Goal: Information Seeking & Learning: Check status

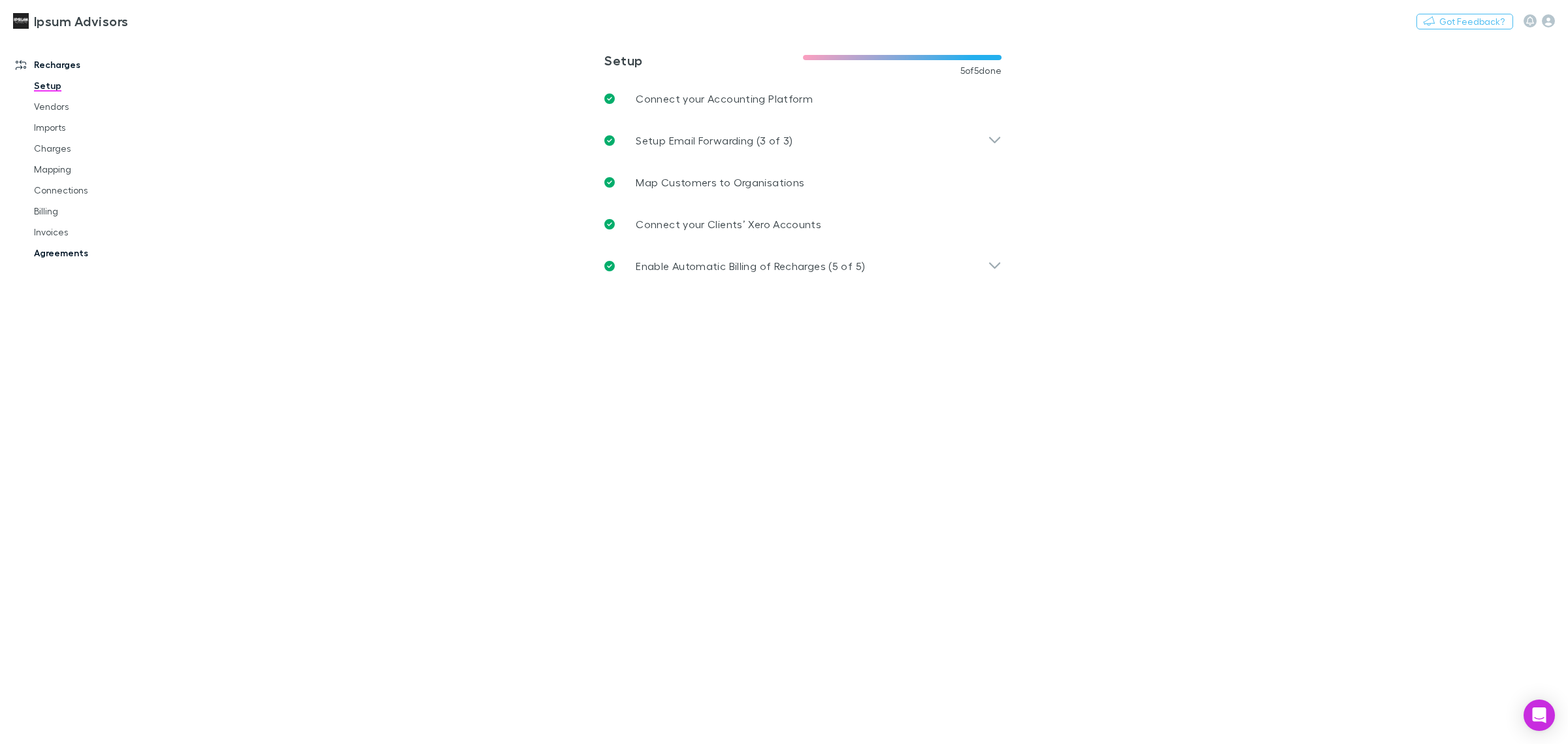
click at [68, 255] on link "Agreements" at bounding box center [102, 252] width 164 height 21
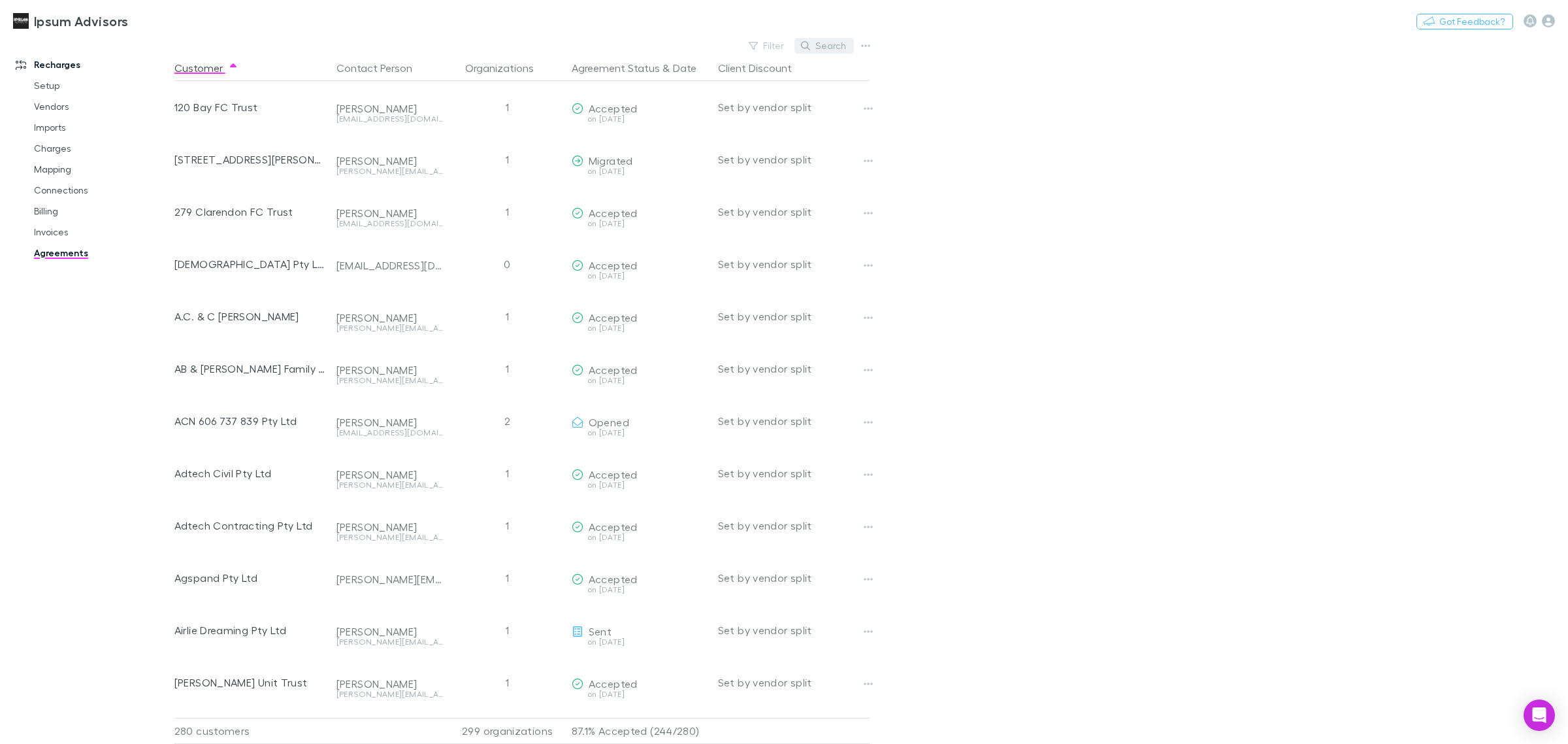
click at [823, 44] on button "Search" at bounding box center [824, 46] width 60 height 16
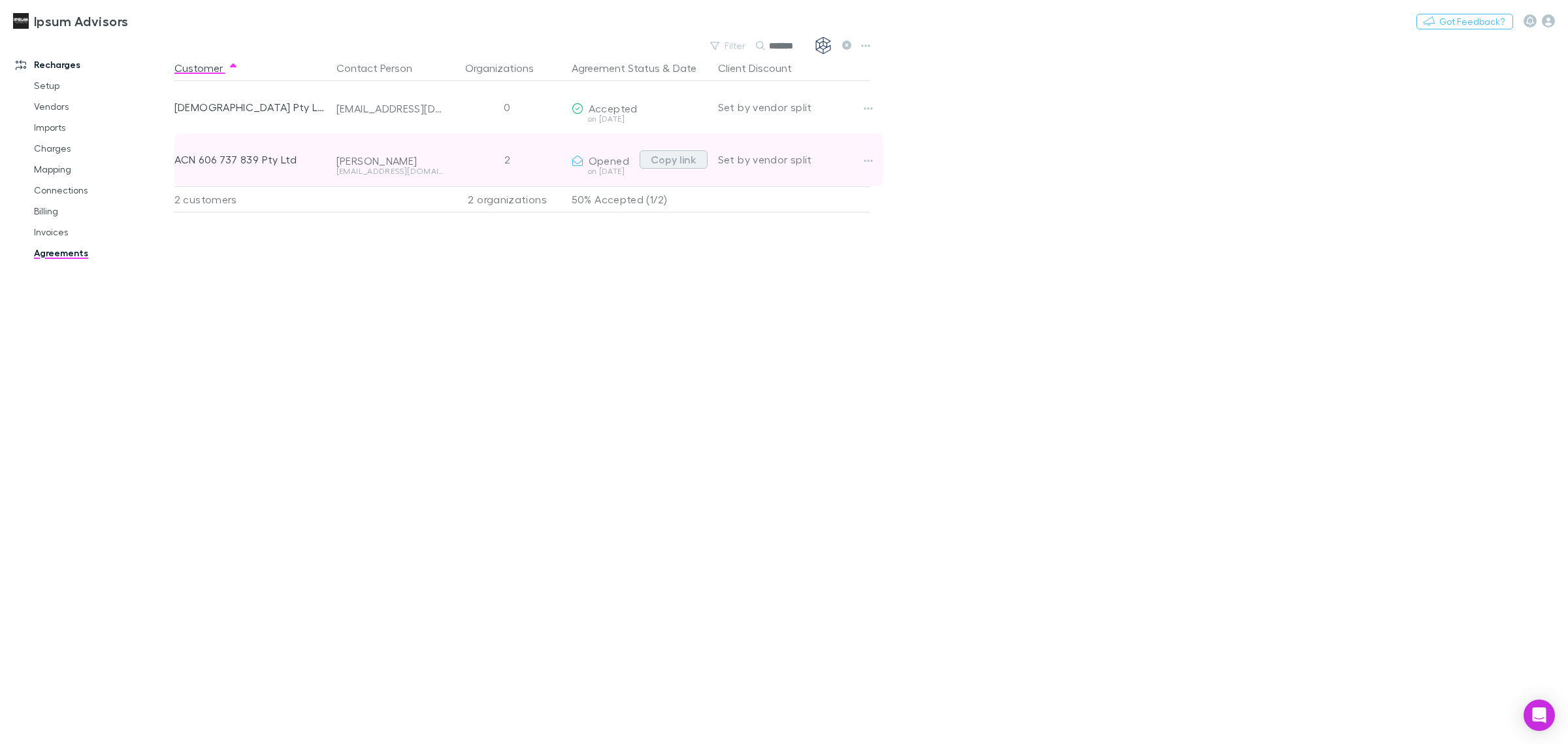
type input "*******"
click at [692, 160] on button "Copy link" at bounding box center [674, 159] width 68 height 18
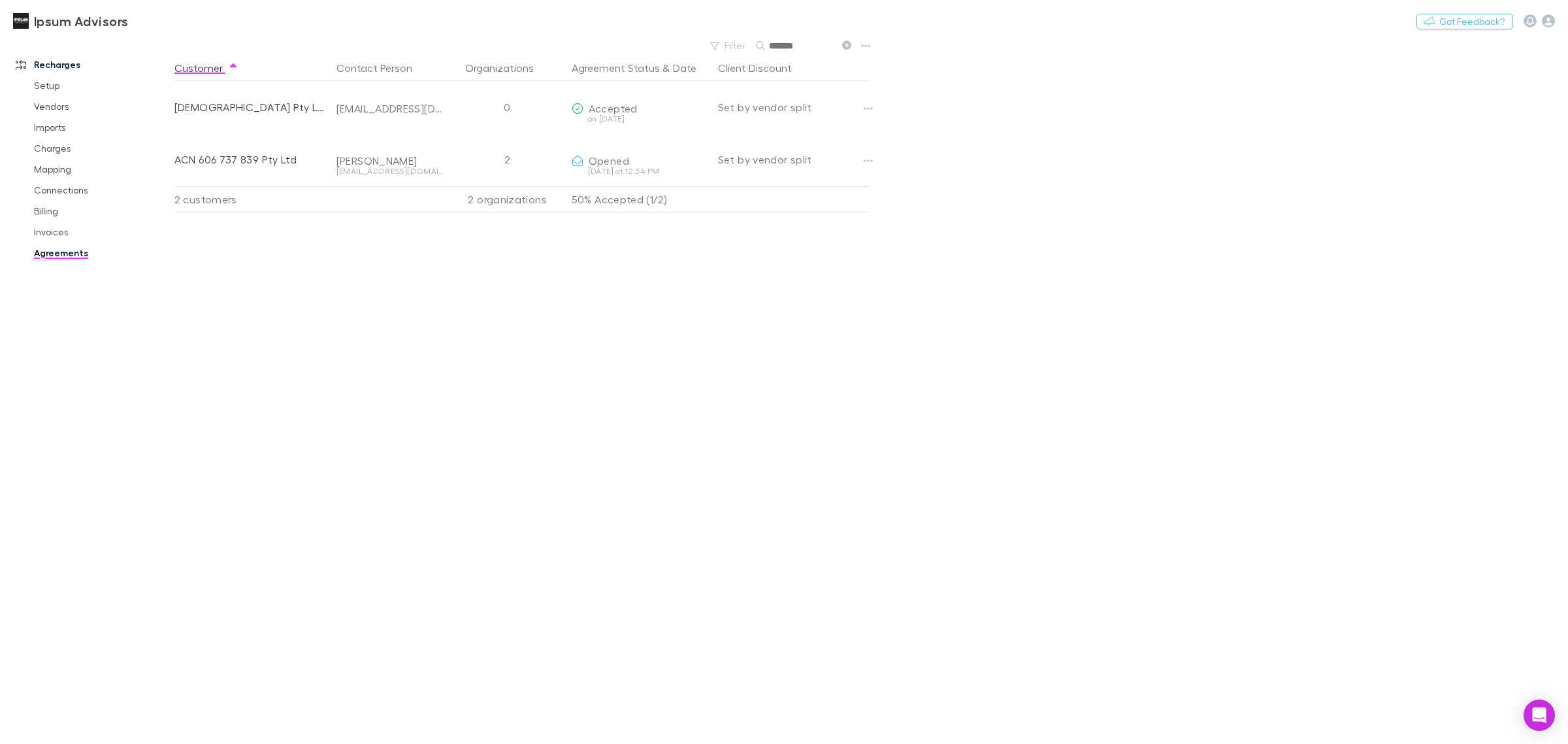
click at [843, 46] on icon at bounding box center [847, 45] width 10 height 10
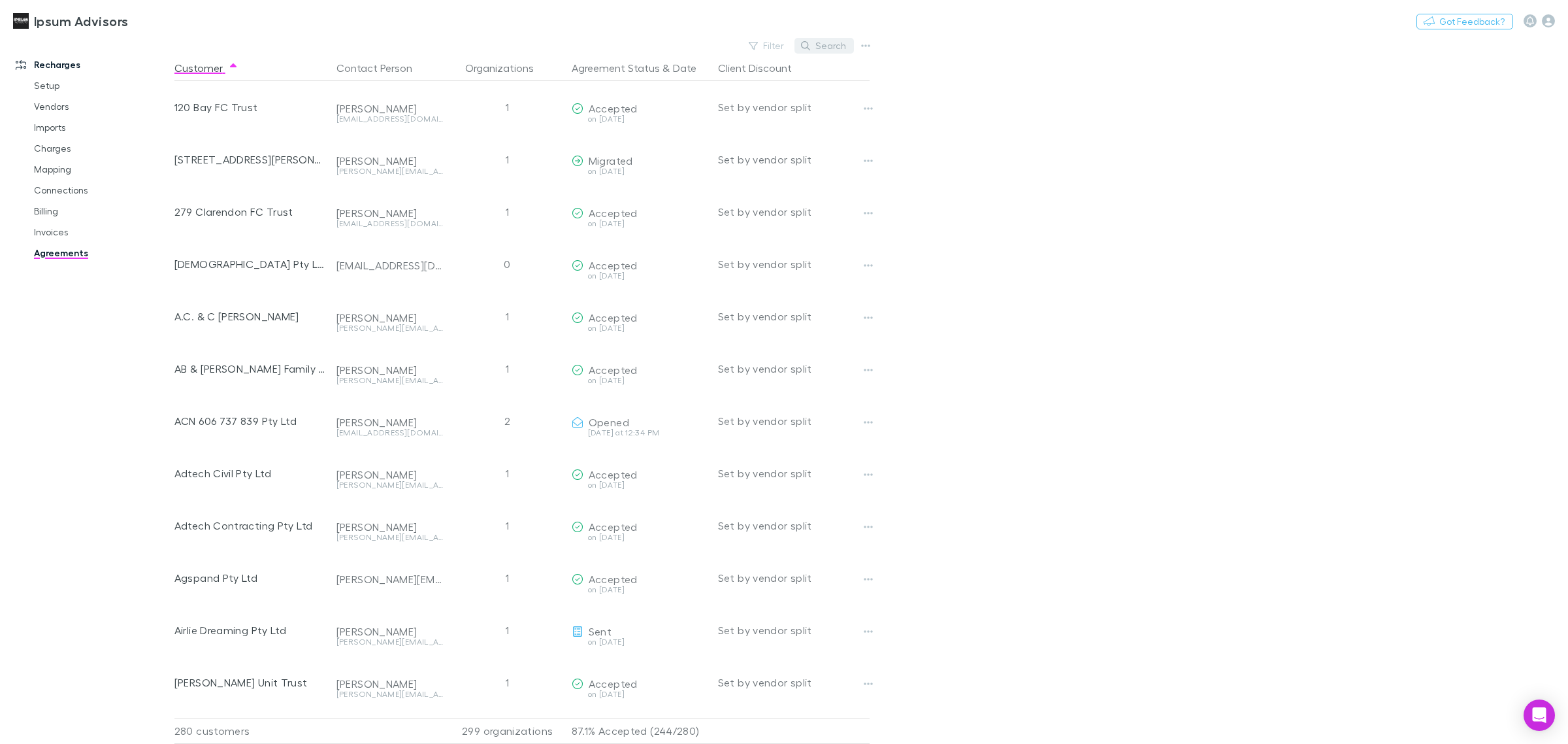
click at [818, 44] on button "Search" at bounding box center [824, 46] width 60 height 16
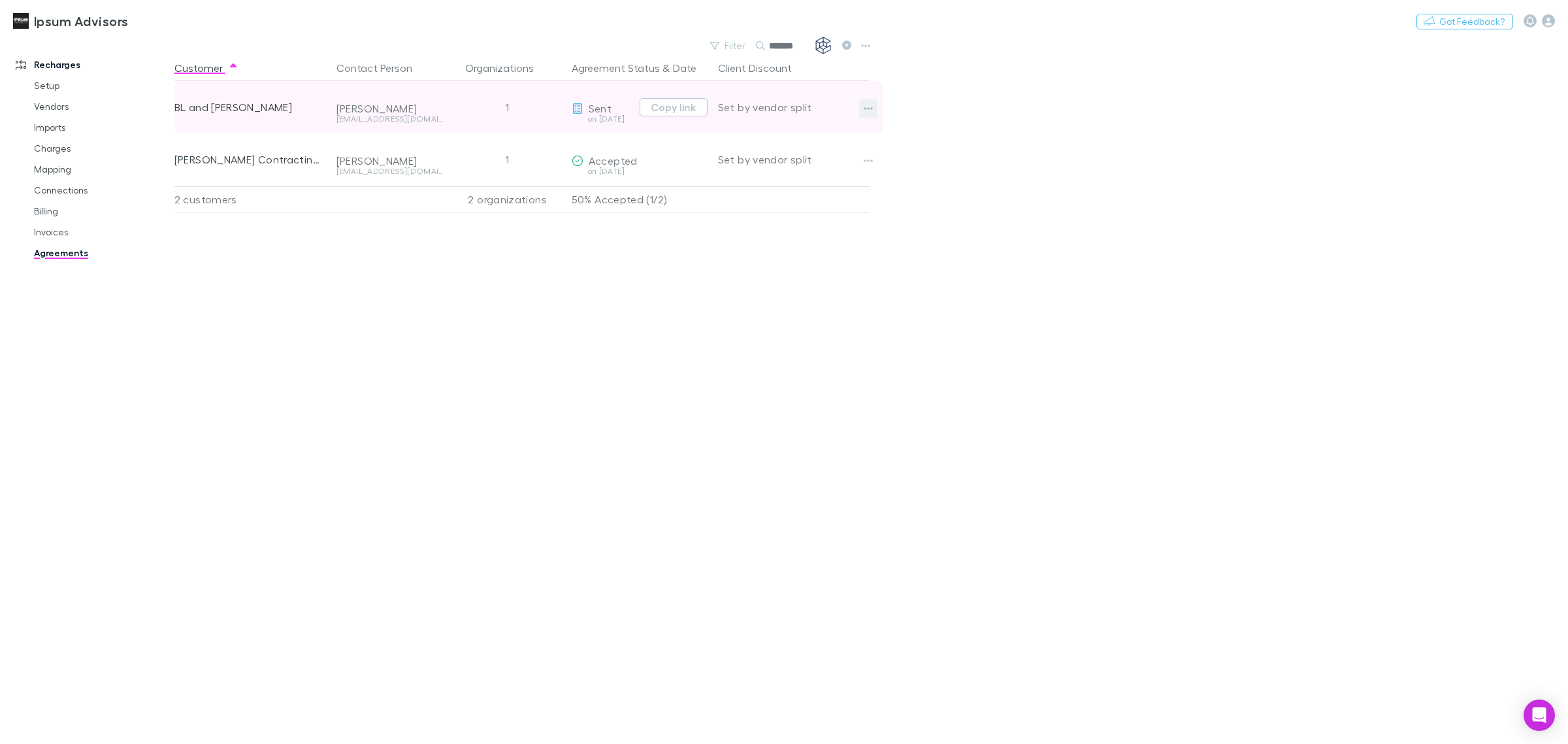
click at [870, 109] on icon "button" at bounding box center [869, 108] width 10 height 2
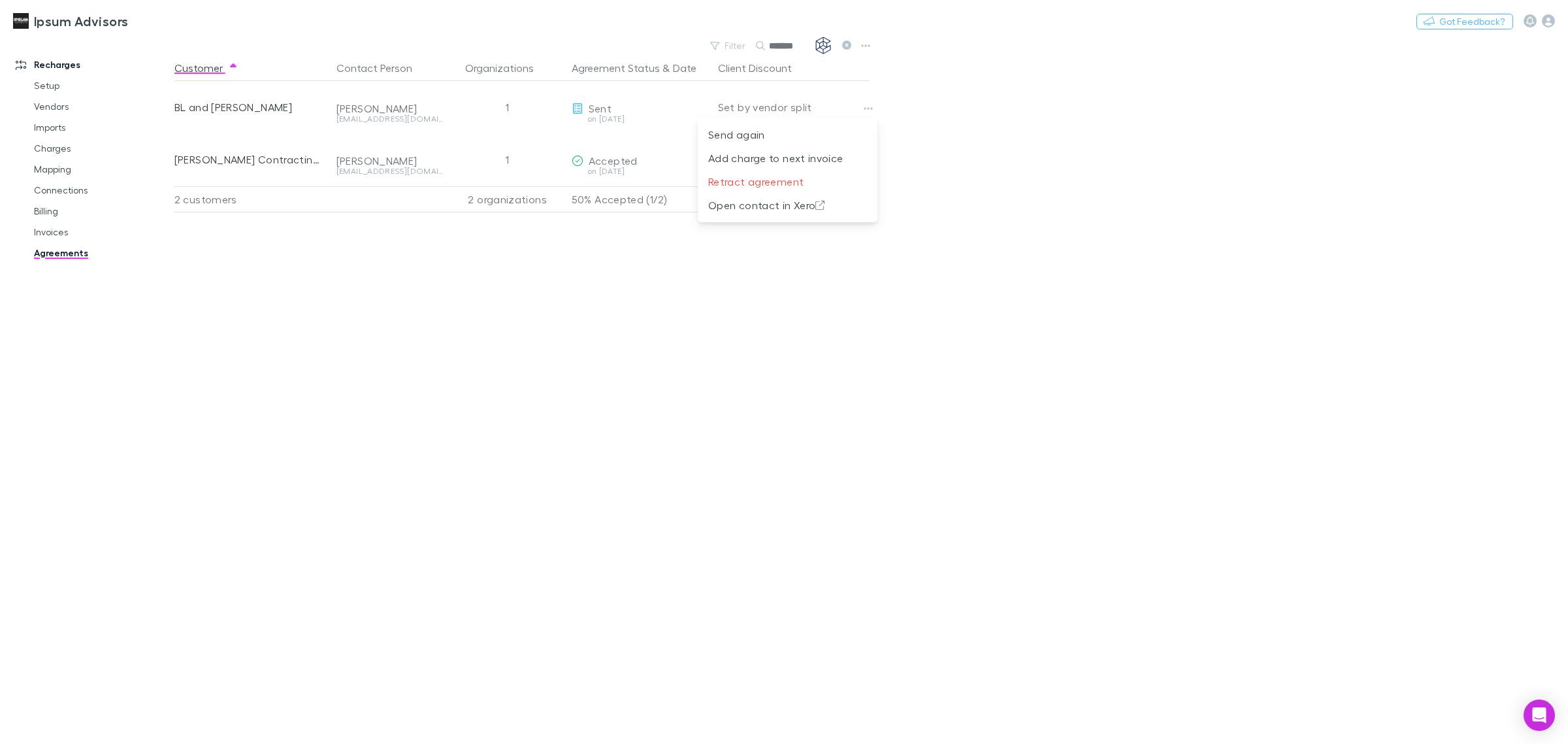
click at [995, 149] on div at bounding box center [784, 372] width 1568 height 744
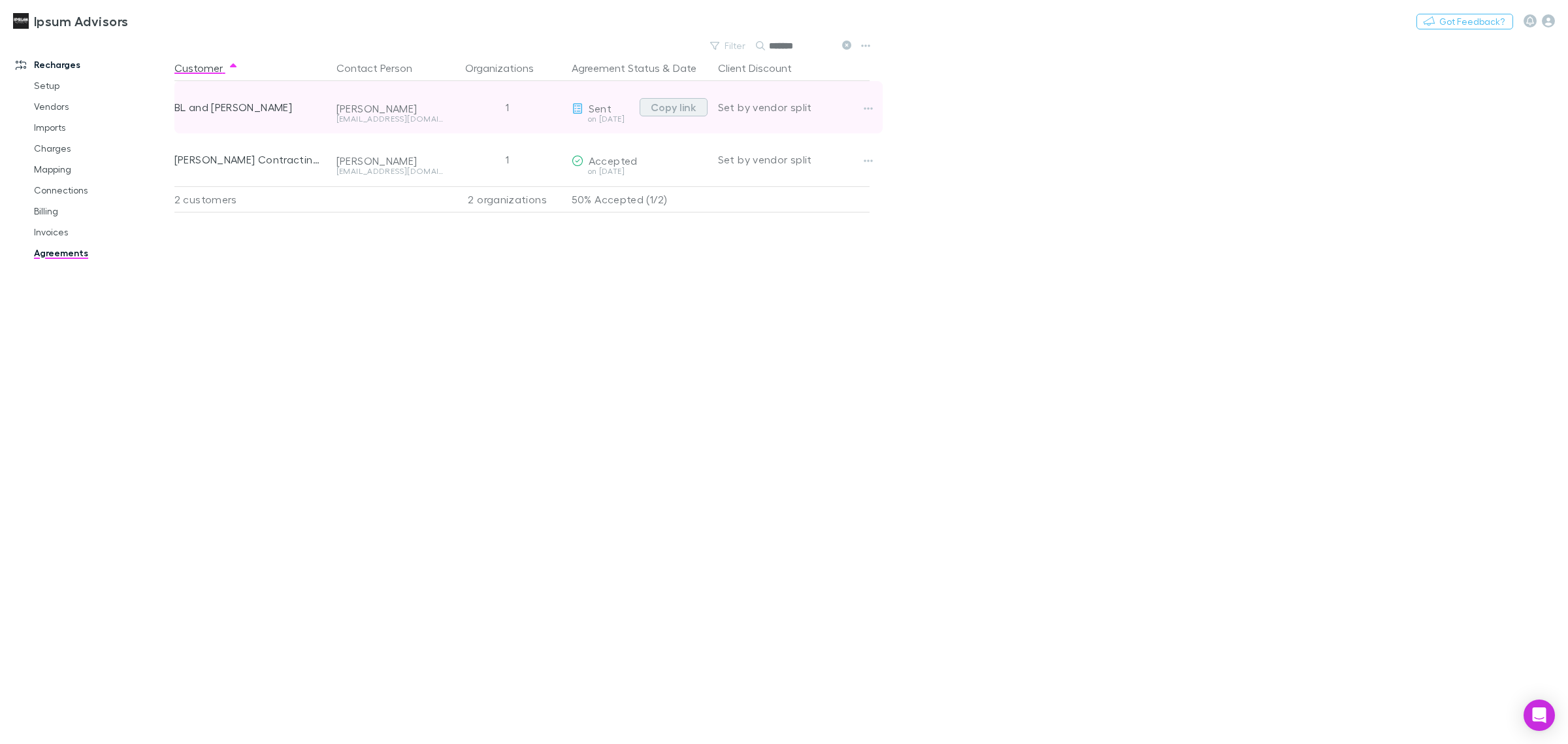
click at [688, 102] on button "Copy link" at bounding box center [674, 106] width 68 height 18
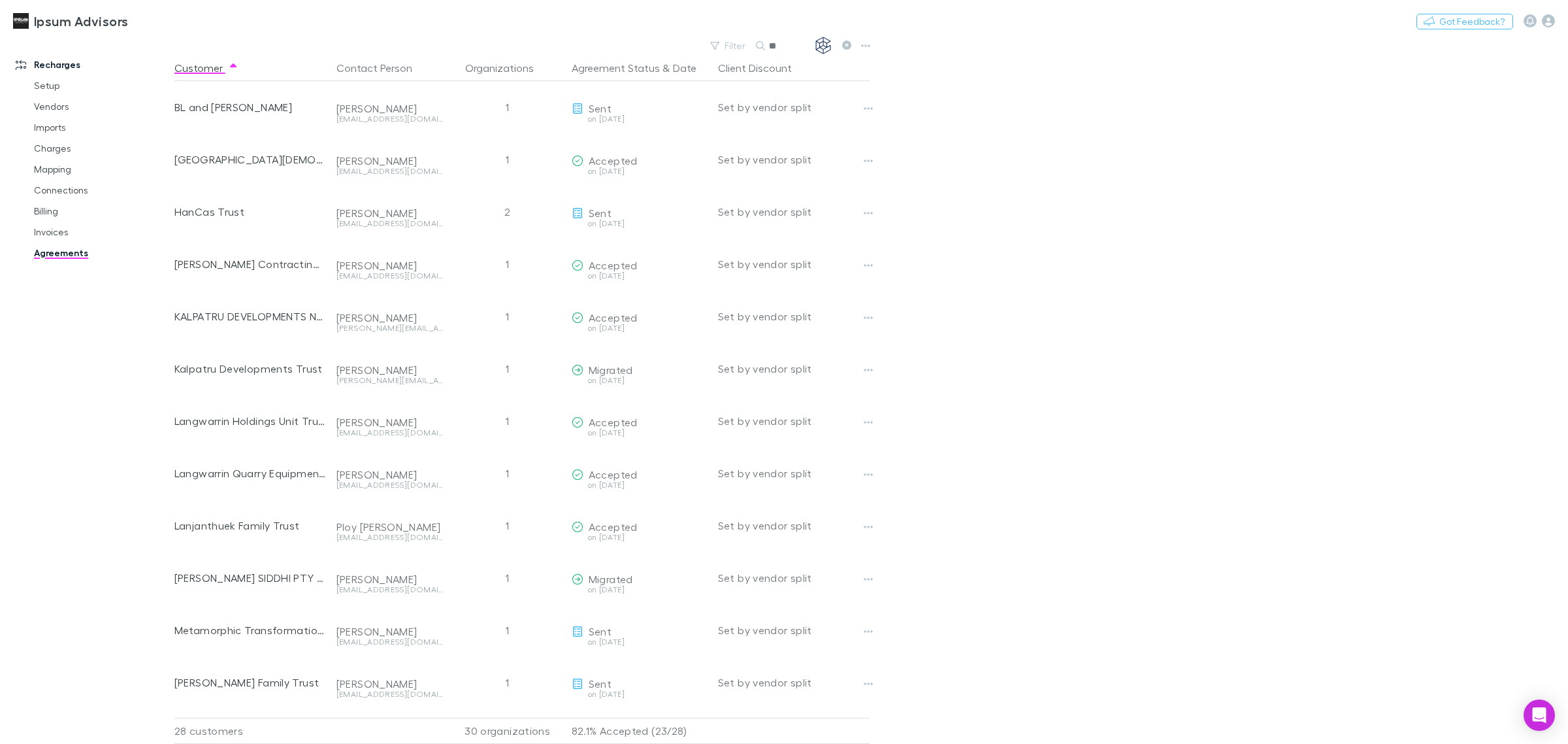
type input "*"
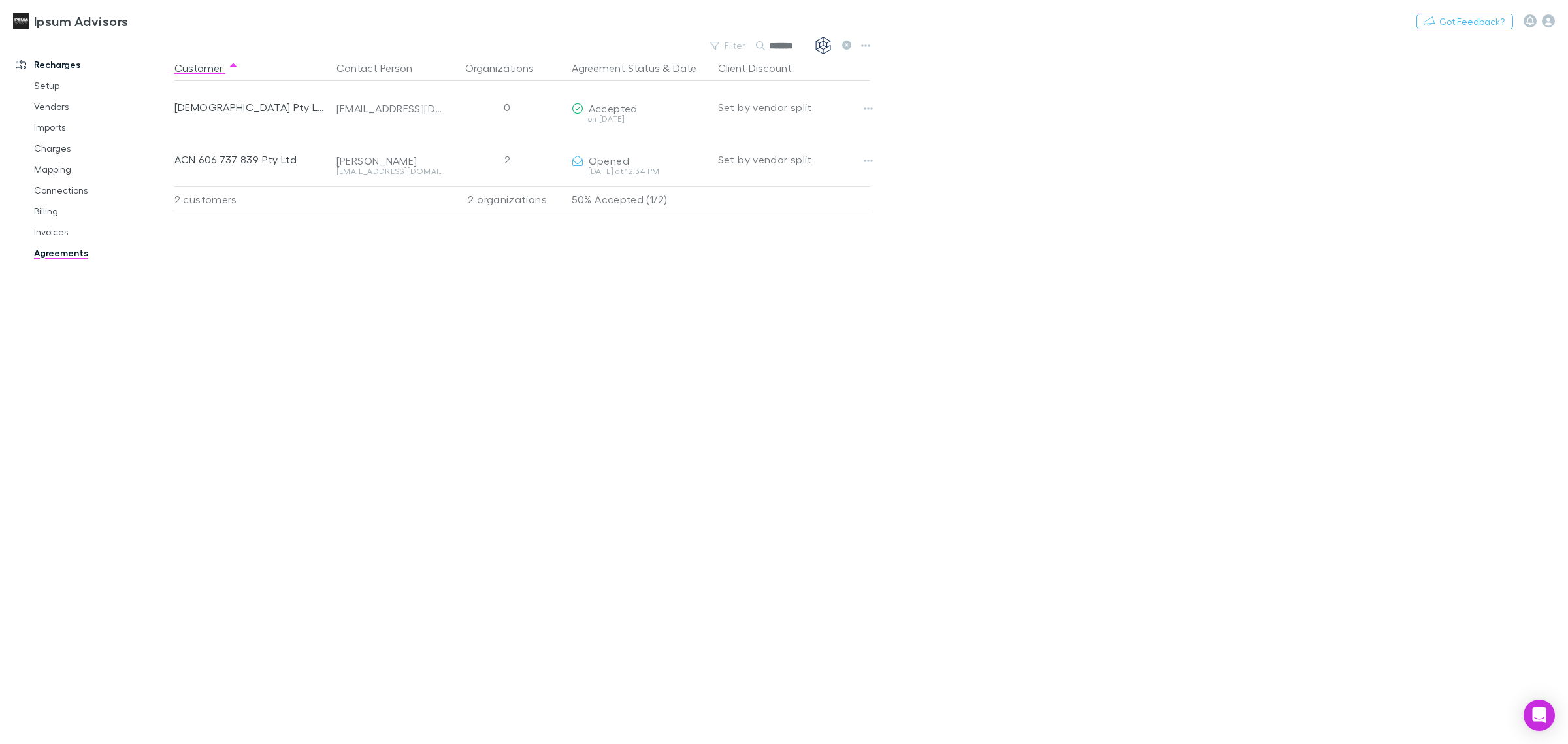
type input "*******"
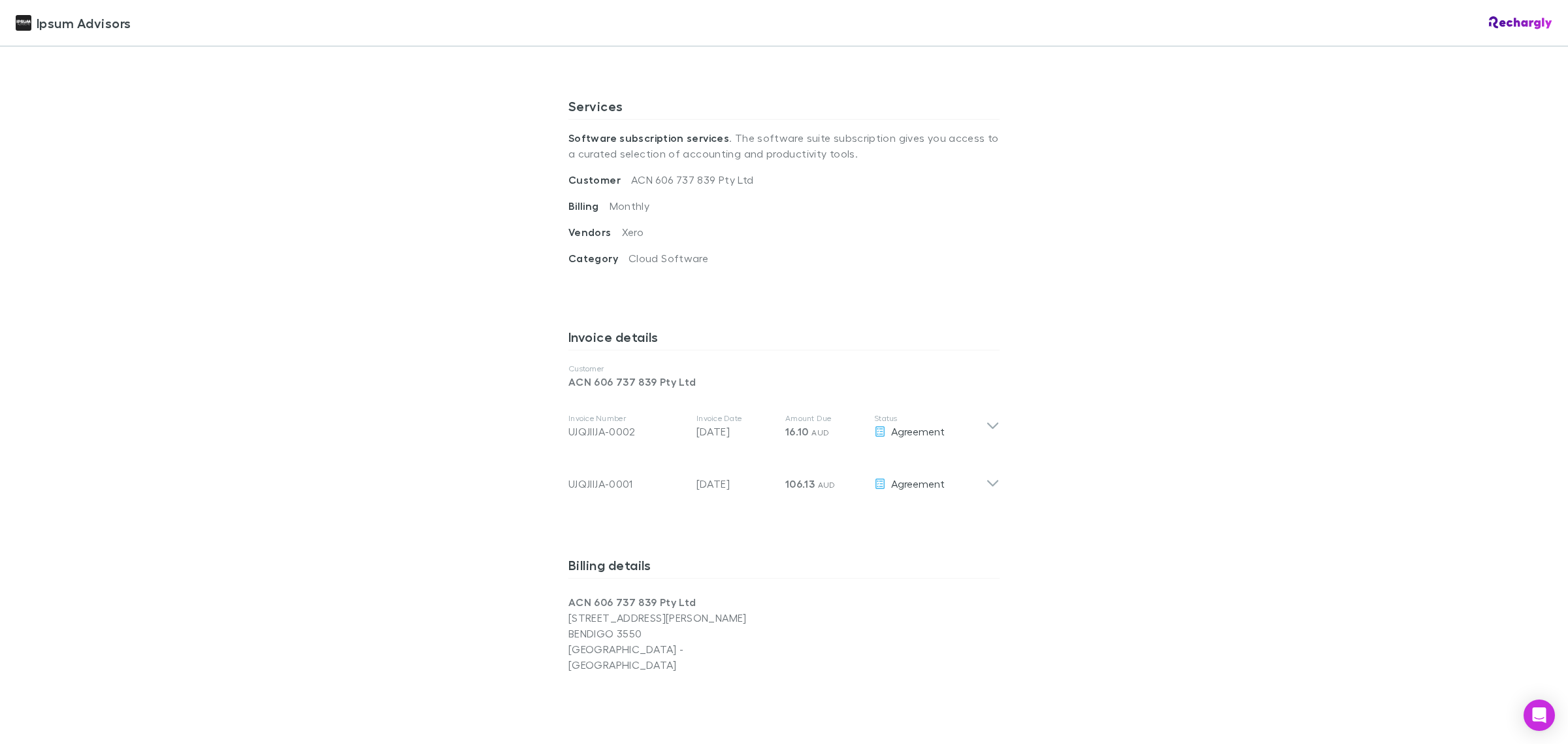
scroll to position [490, 0]
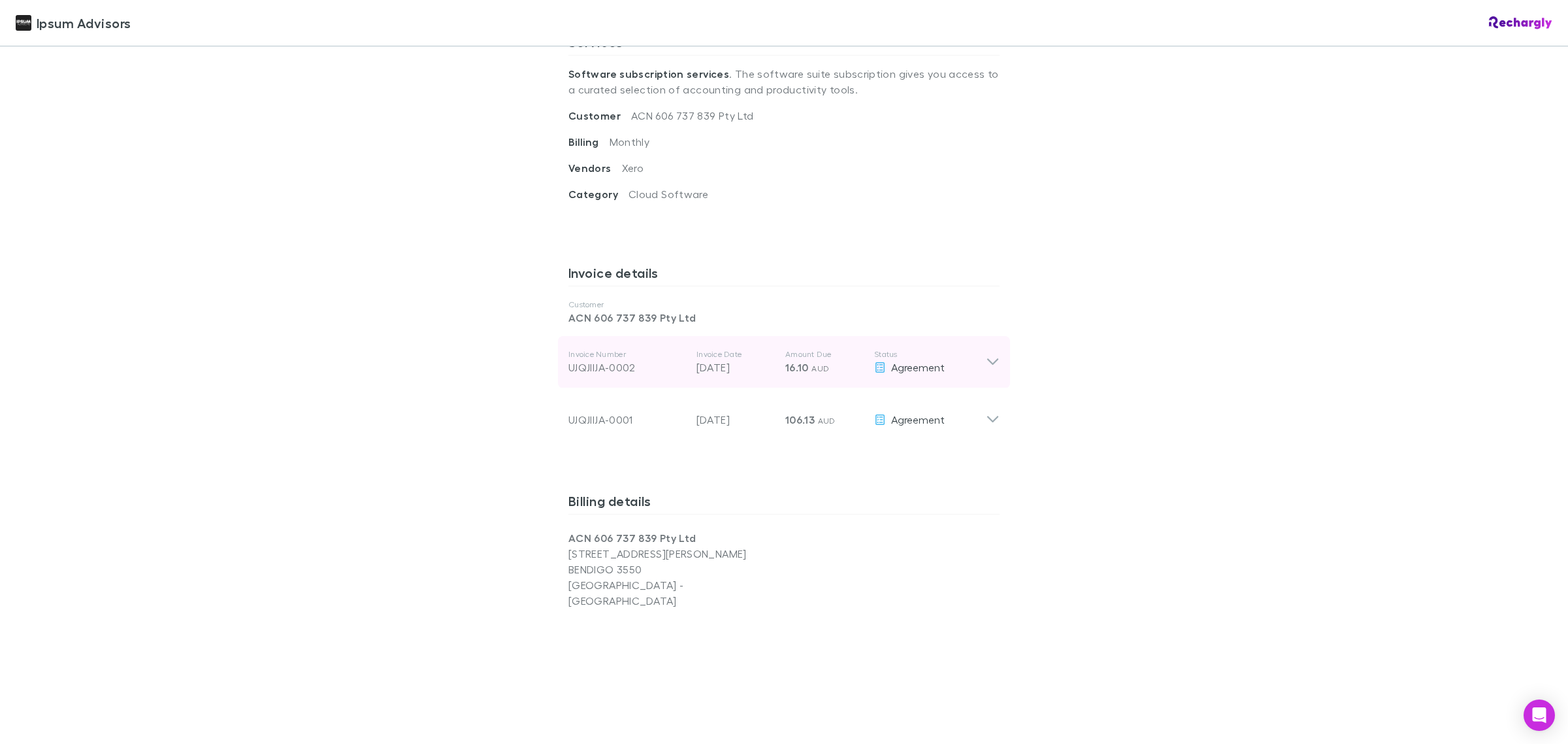
click at [992, 361] on icon at bounding box center [992, 362] width 13 height 16
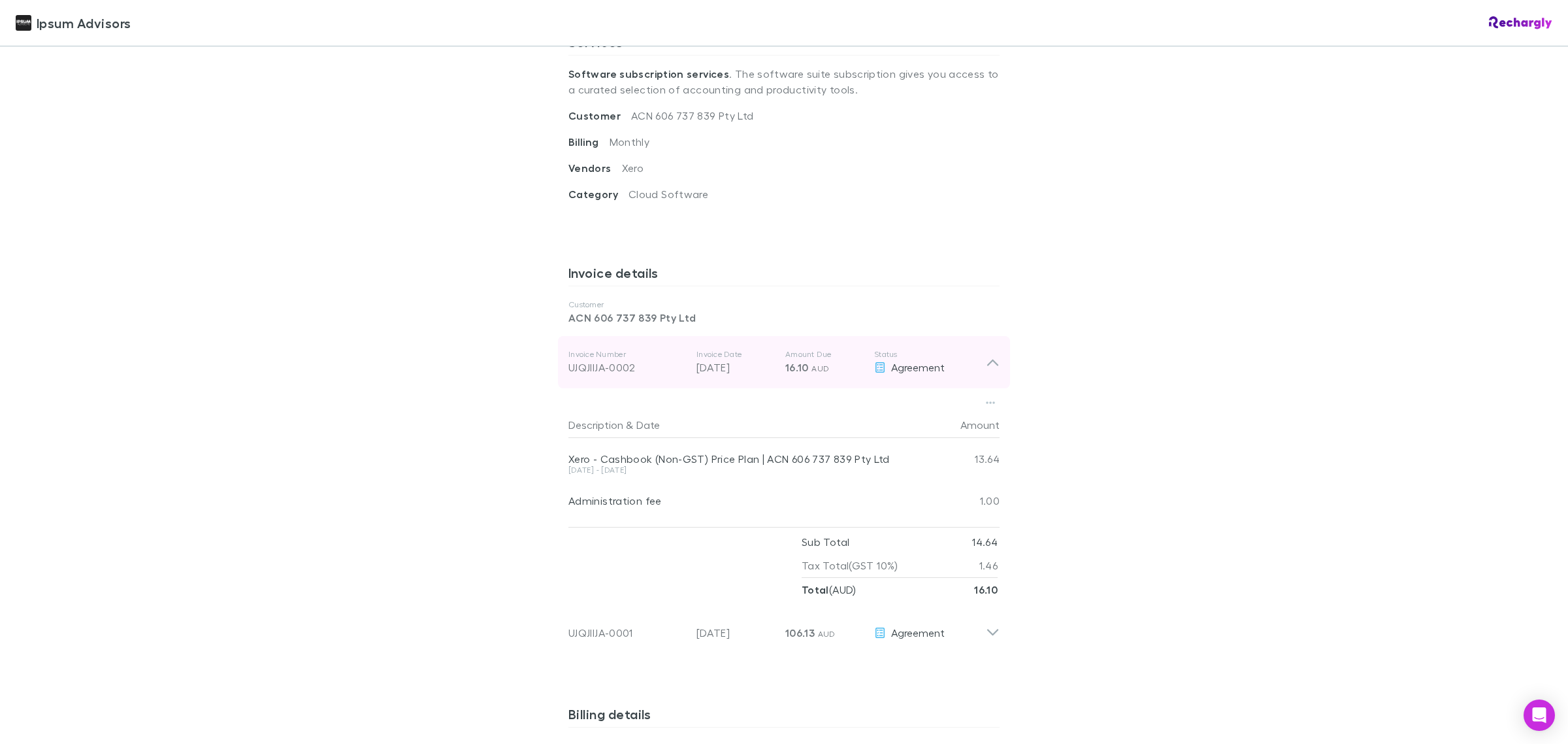
click at [992, 361] on icon at bounding box center [992, 362] width 13 height 16
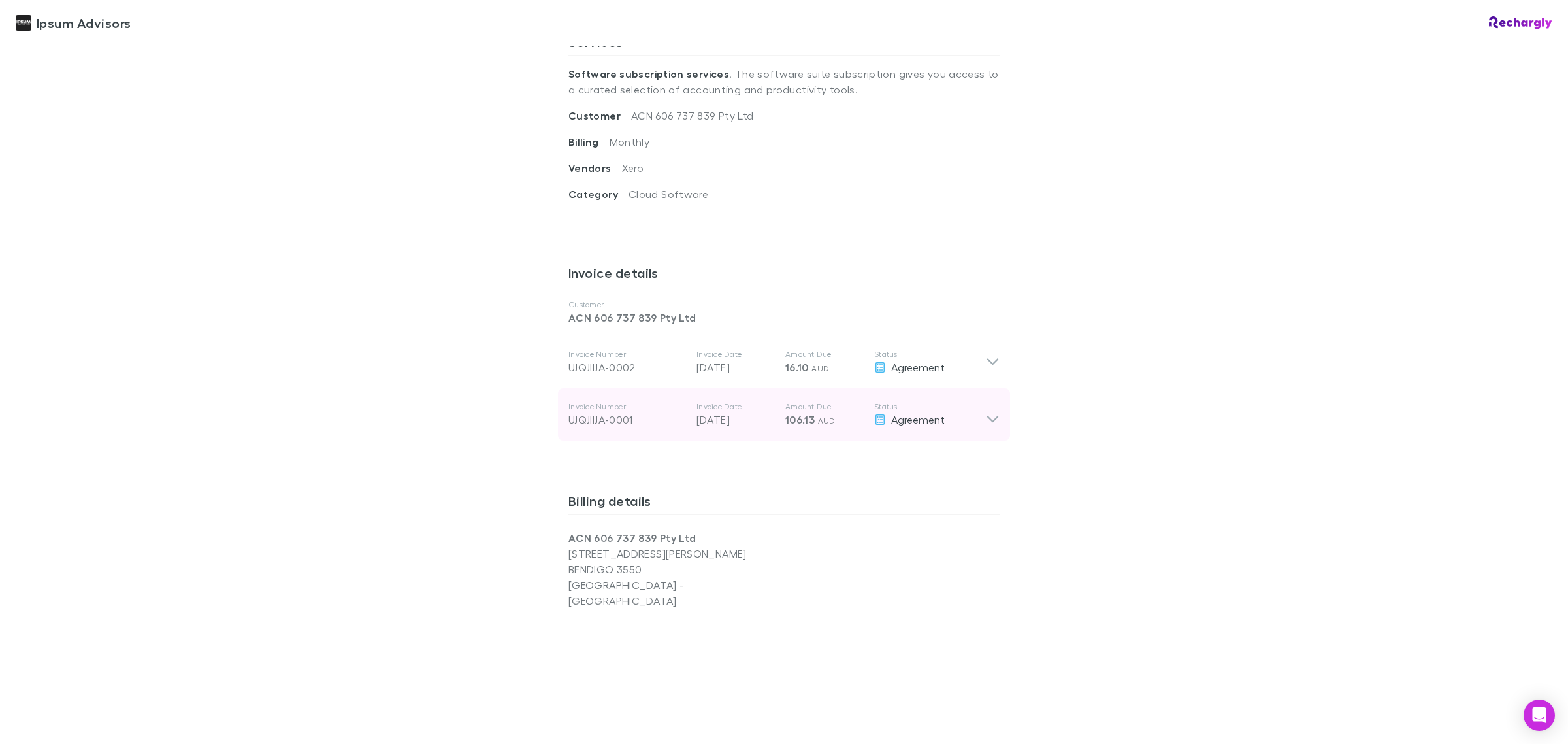
click at [995, 422] on div "Invoice Number UJQJIIJA-0001 Invoice Date [DATE] Amount Due 106.13 AUD Status A…" at bounding box center [784, 414] width 452 height 52
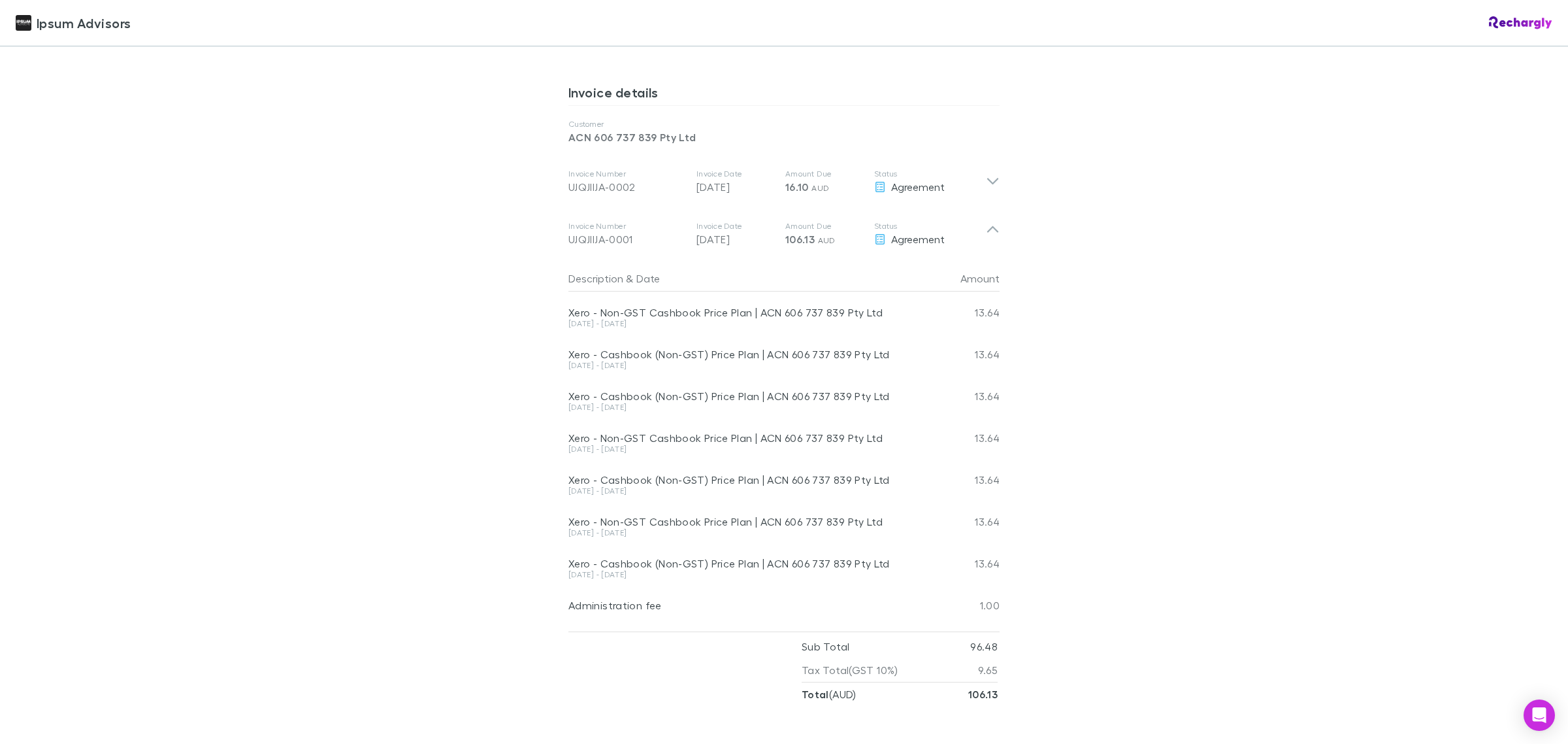
scroll to position [735, 0]
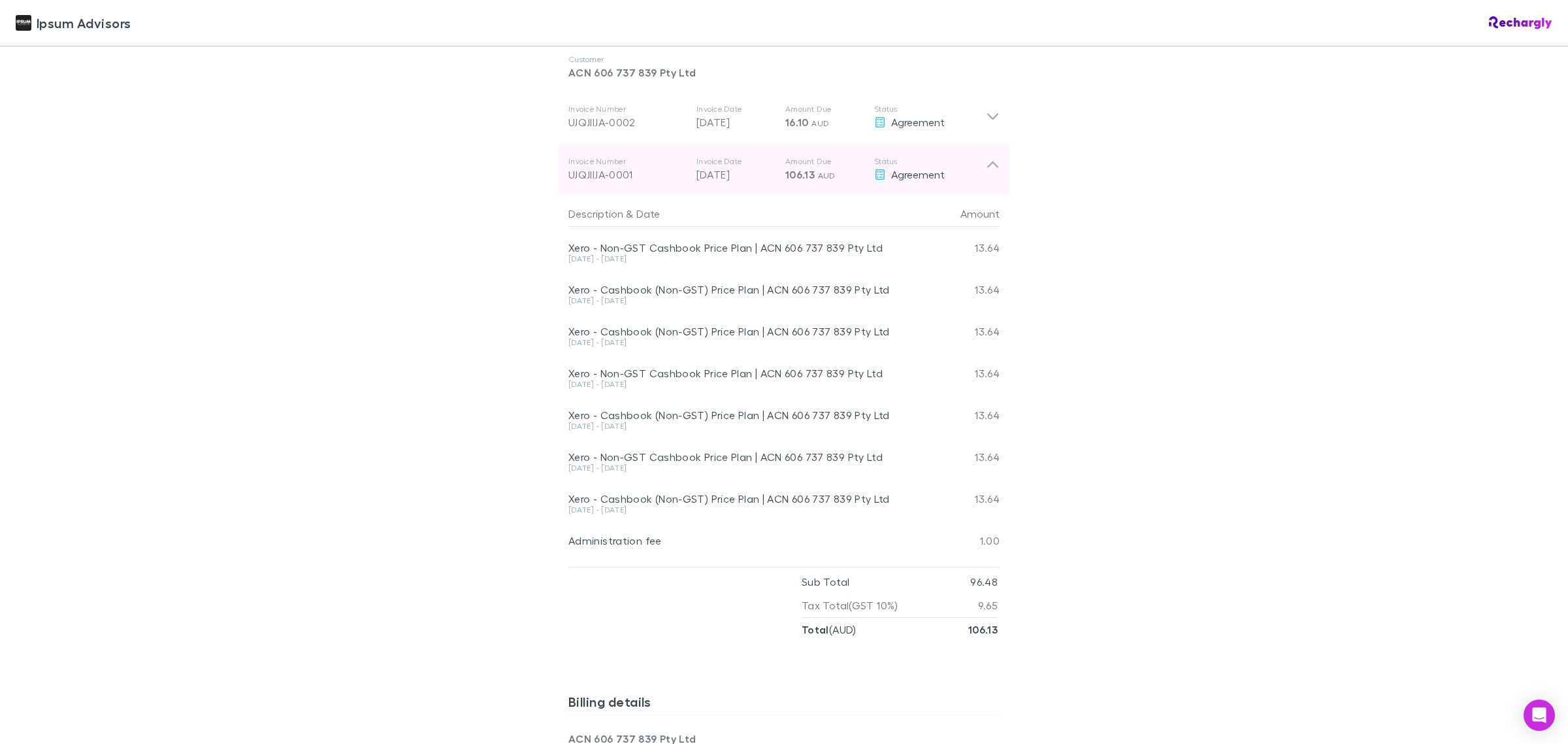
click at [988, 168] on icon at bounding box center [992, 169] width 13 height 26
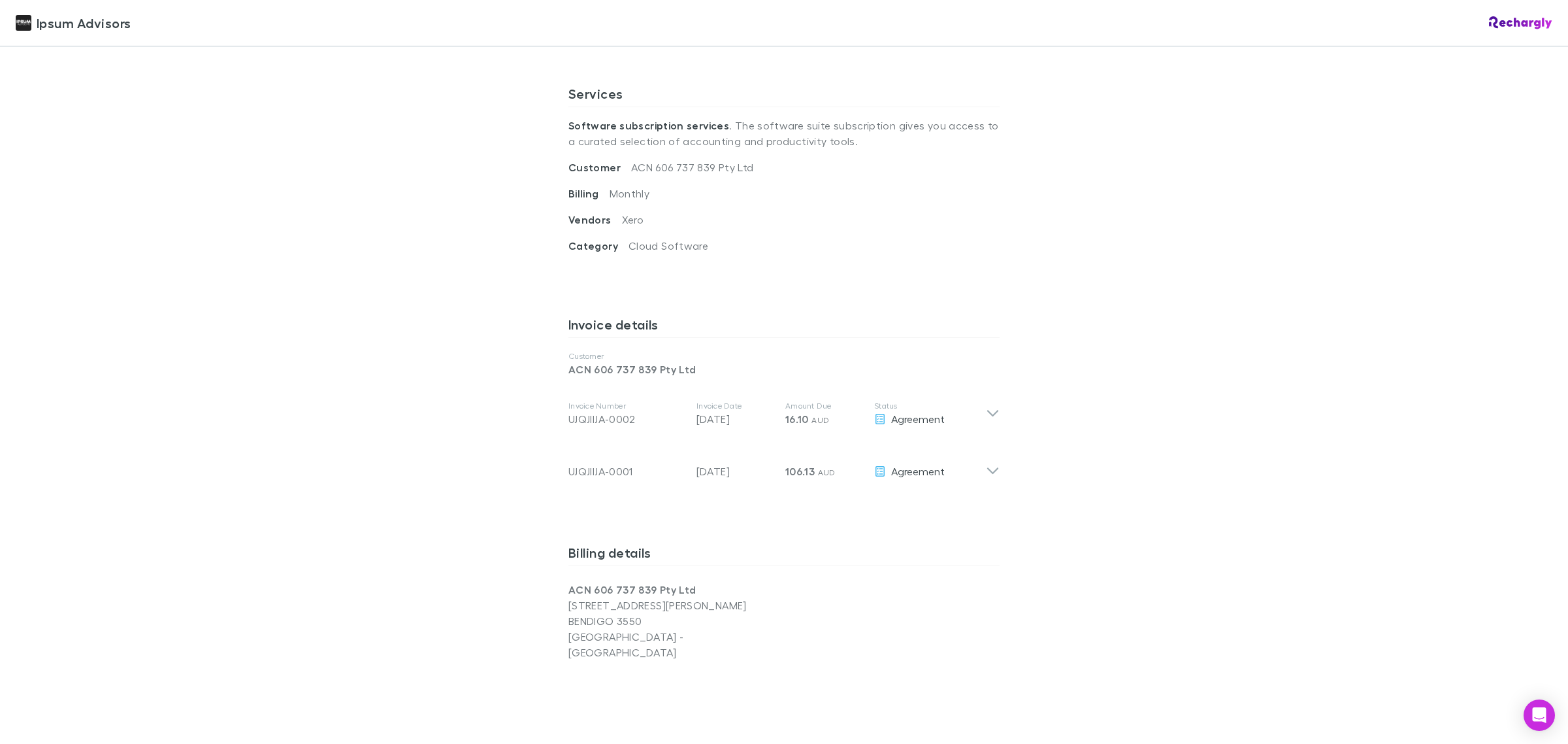
scroll to position [20, 0]
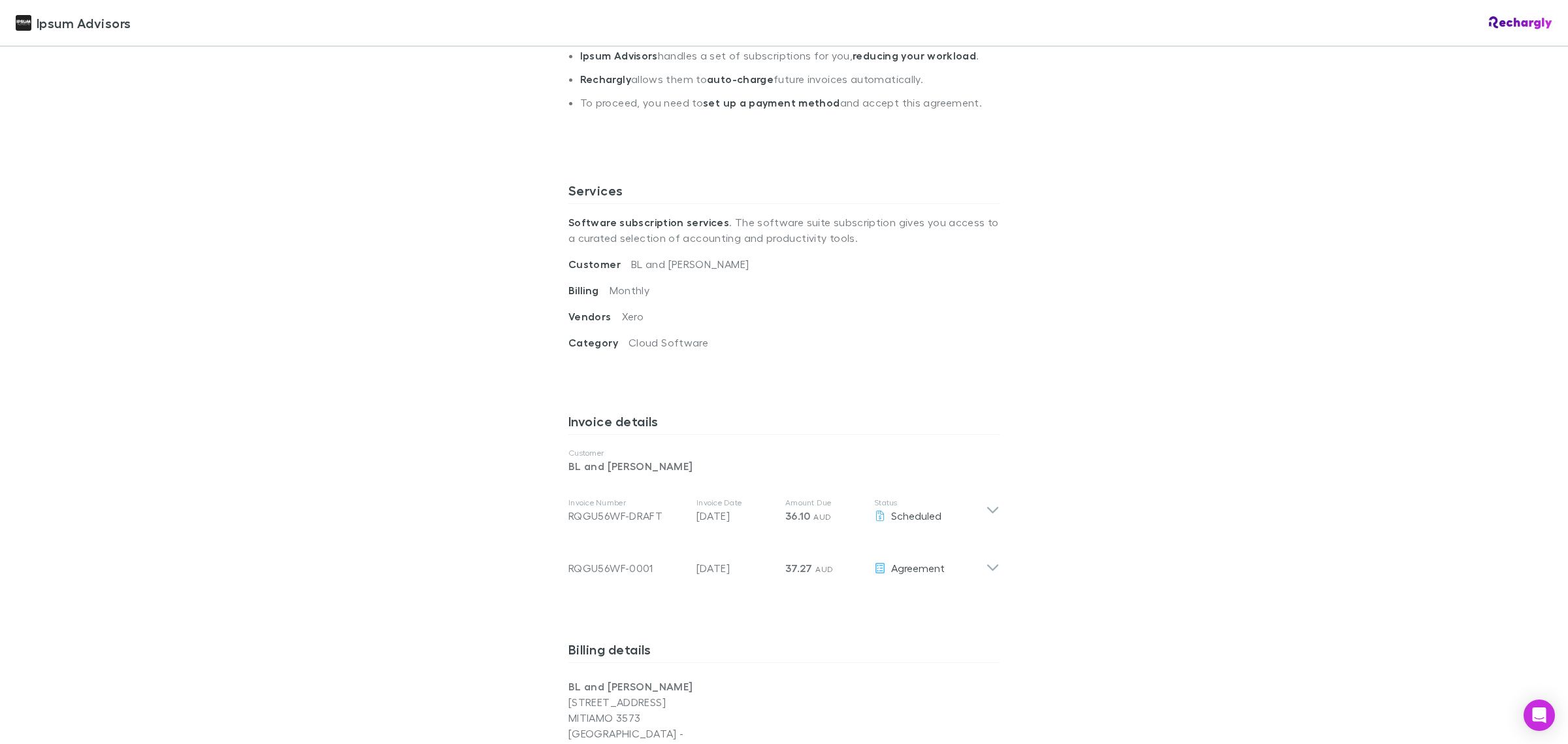
scroll to position [408, 0]
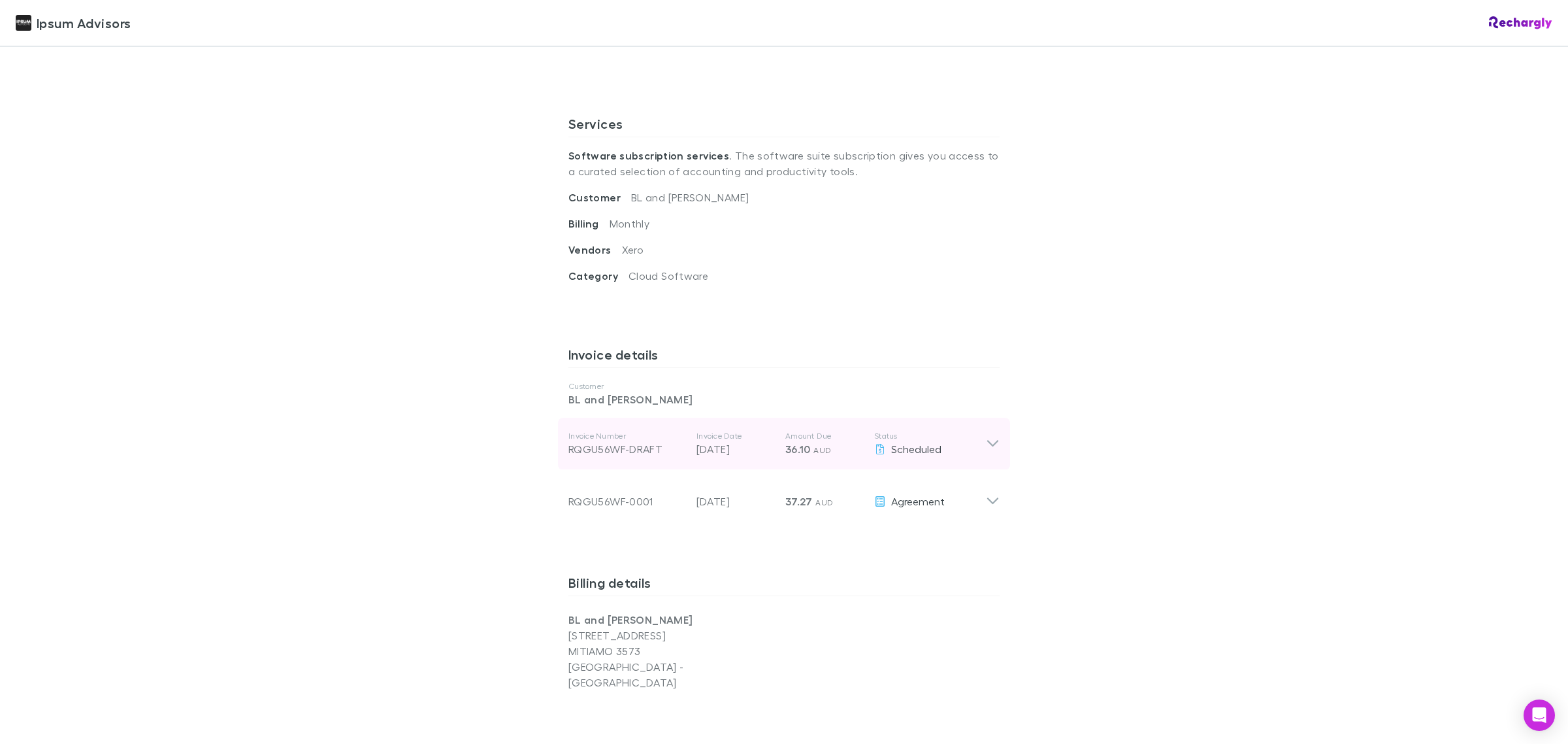
click at [987, 441] on icon at bounding box center [992, 444] width 13 height 16
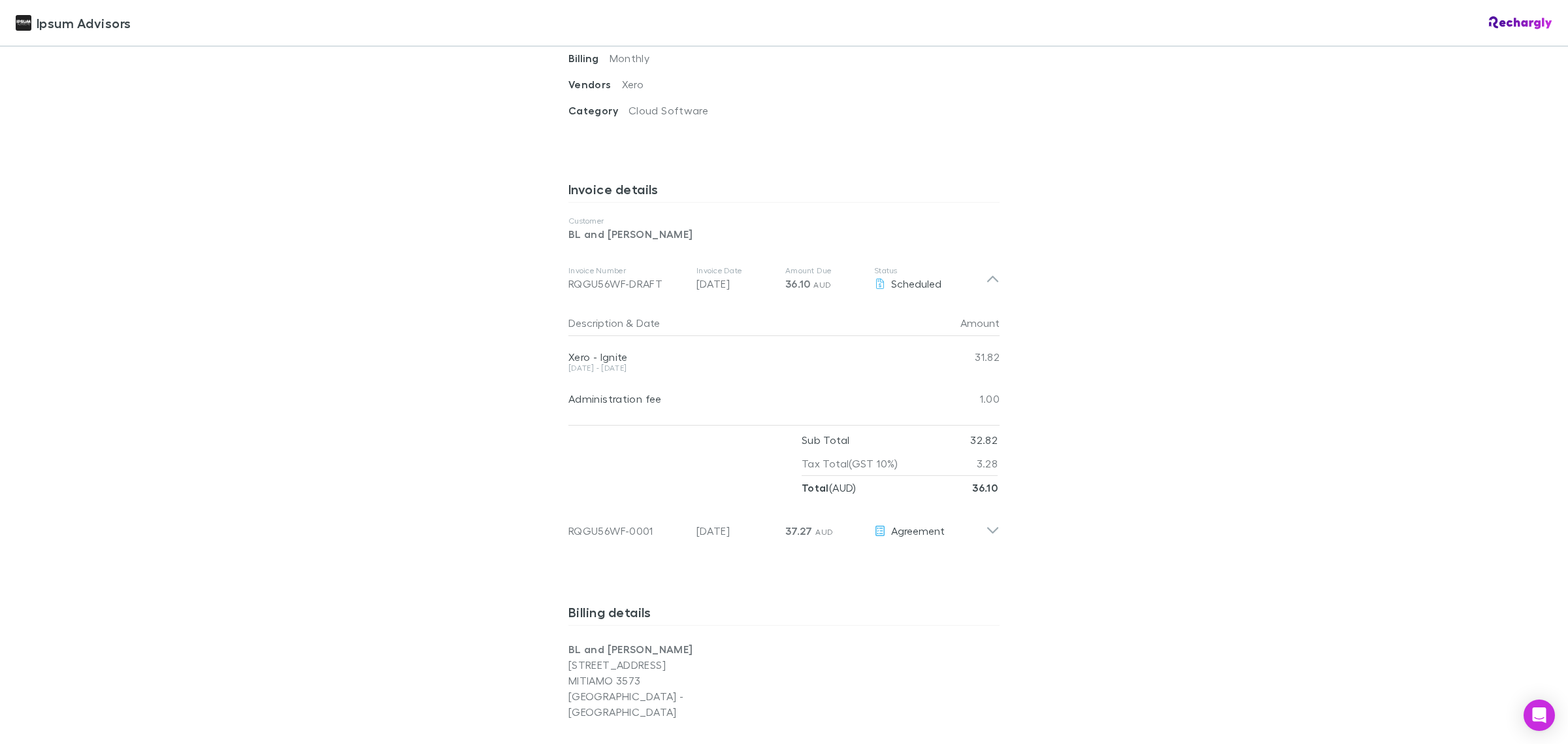
scroll to position [572, 0]
